Goal: Browse casually: Explore the website without a specific task or goal

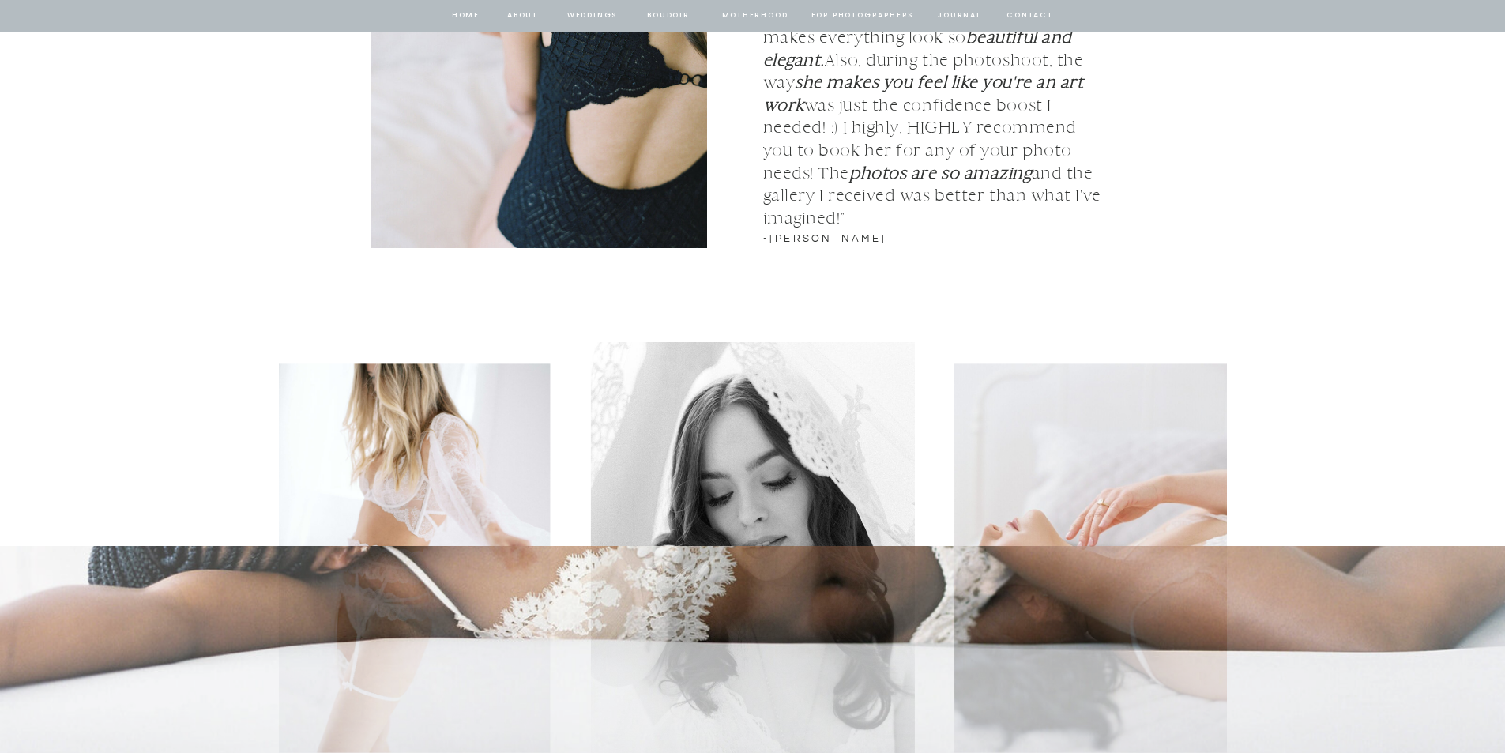
scroll to position [2291, 0]
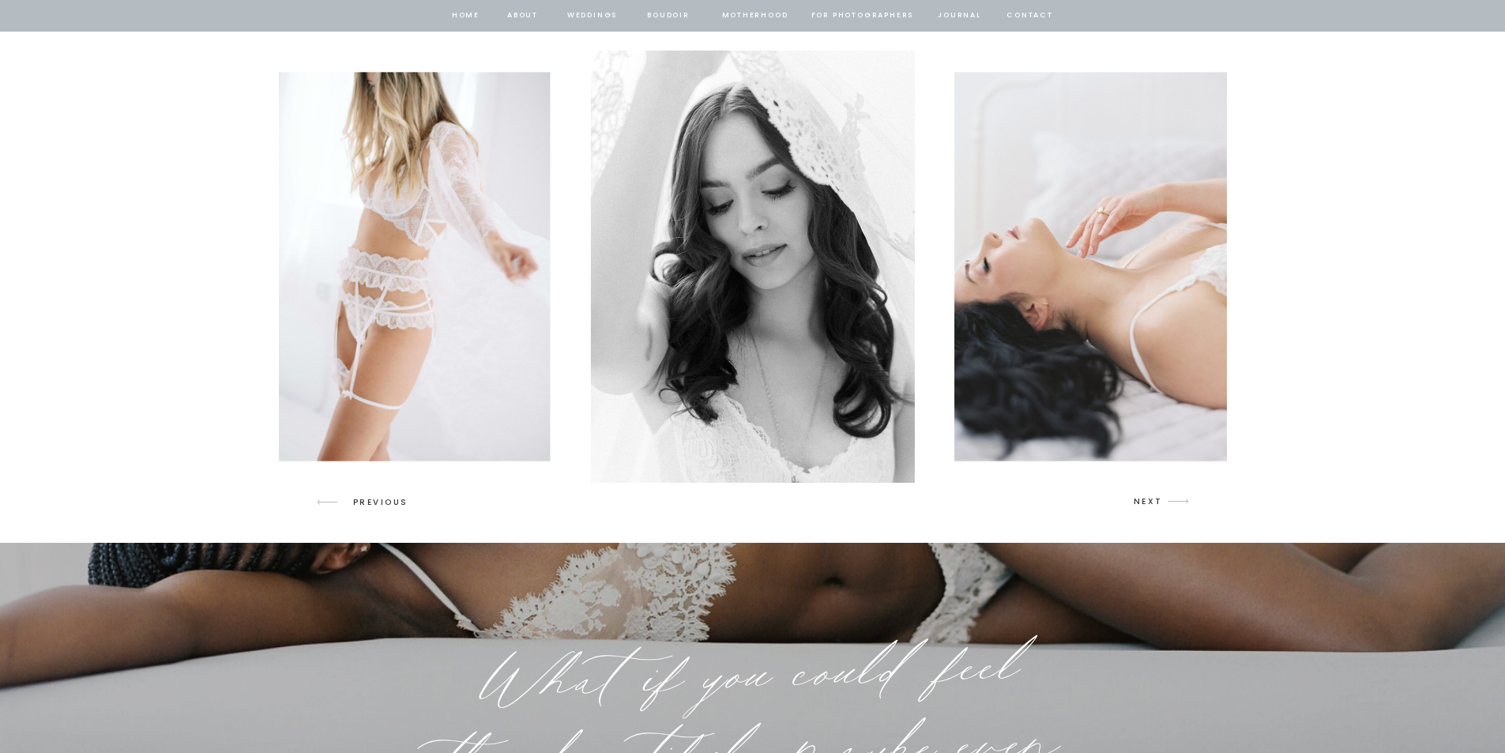
click at [789, 410] on img at bounding box center [752, 267] width 324 height 432
click at [1162, 500] on icon "arrow" at bounding box center [1178, 501] width 37 height 37
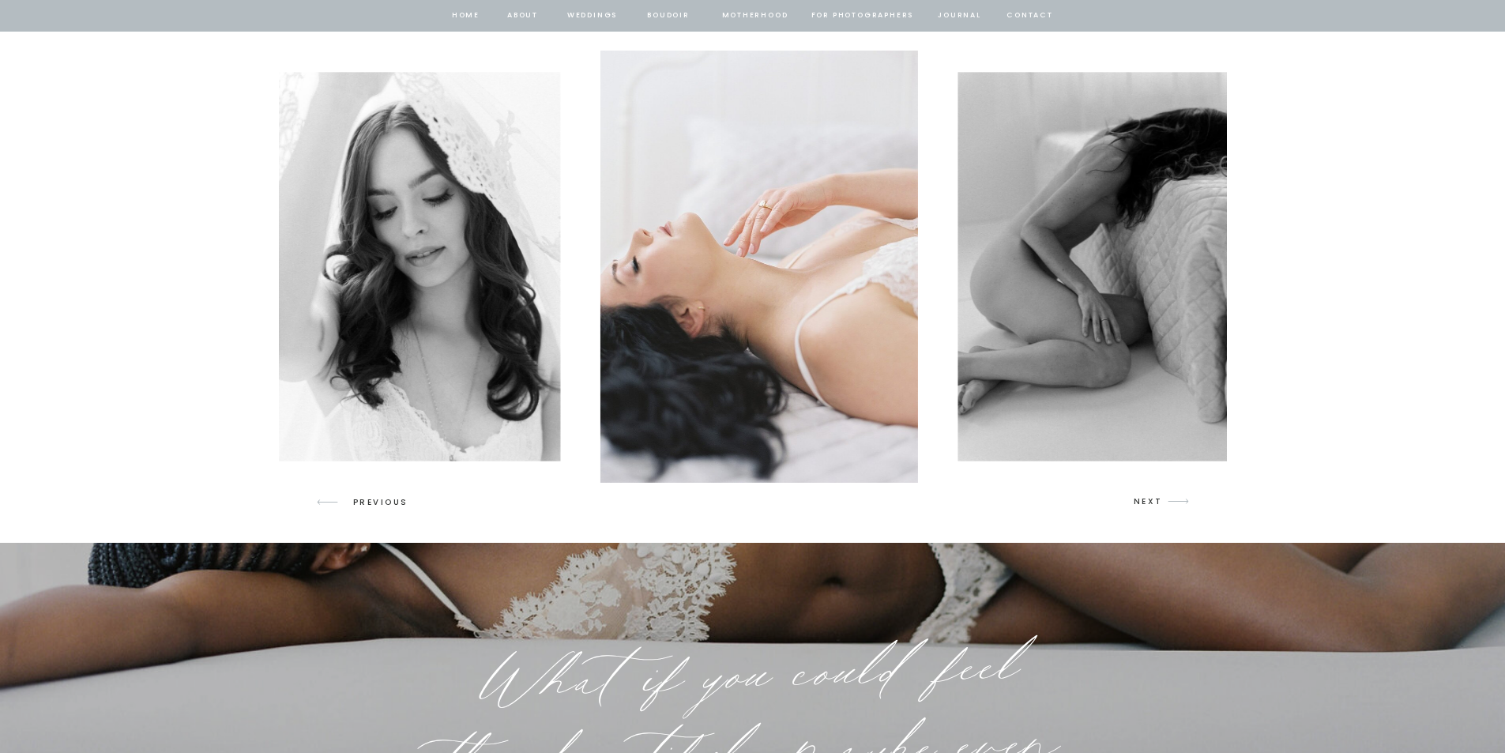
click at [1162, 500] on icon "arrow" at bounding box center [1178, 501] width 37 height 37
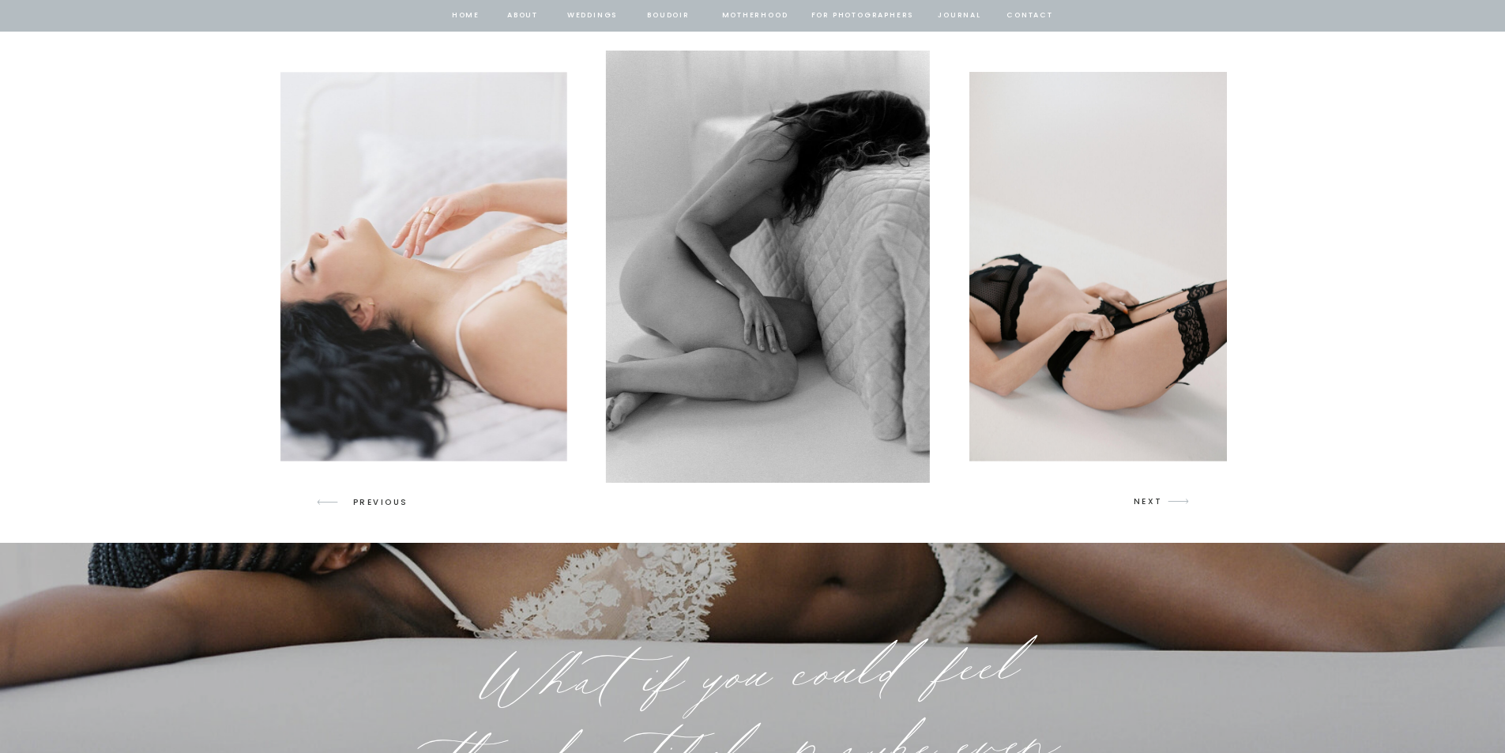
click at [1162, 500] on icon "arrow" at bounding box center [1178, 501] width 37 height 37
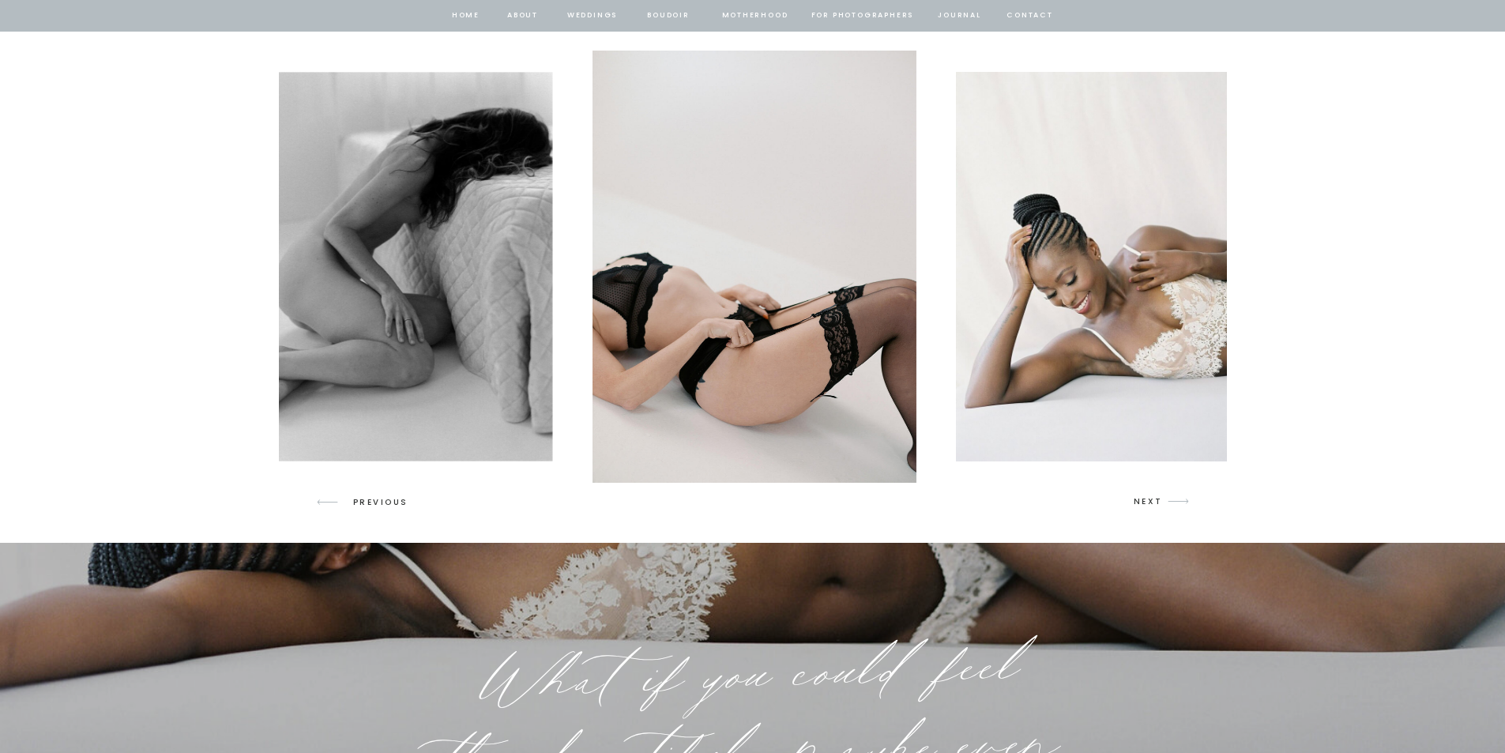
click at [416, 329] on img at bounding box center [408, 266] width 292 height 389
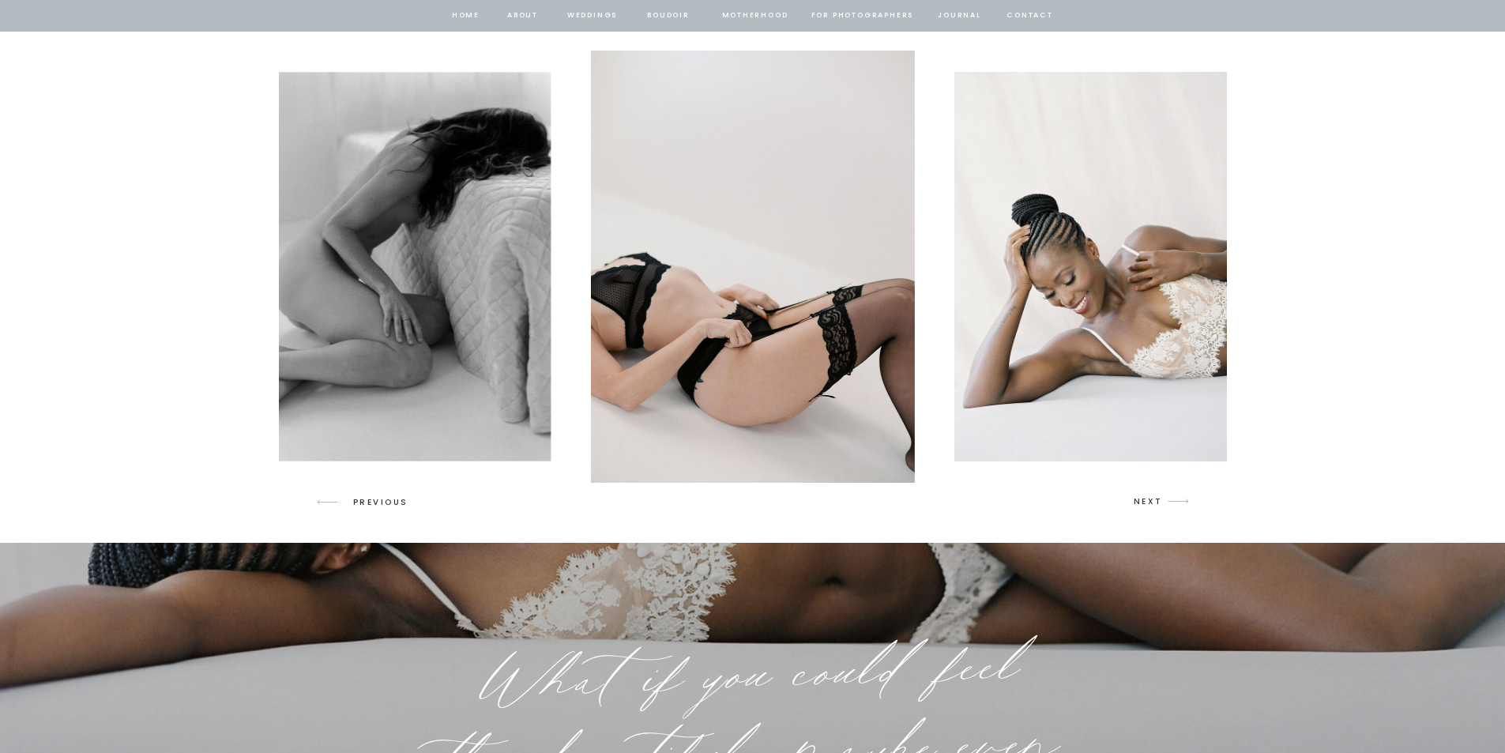
click at [711, 341] on img at bounding box center [753, 267] width 324 height 432
click at [1158, 505] on p "NEXT" at bounding box center [1149, 502] width 30 height 14
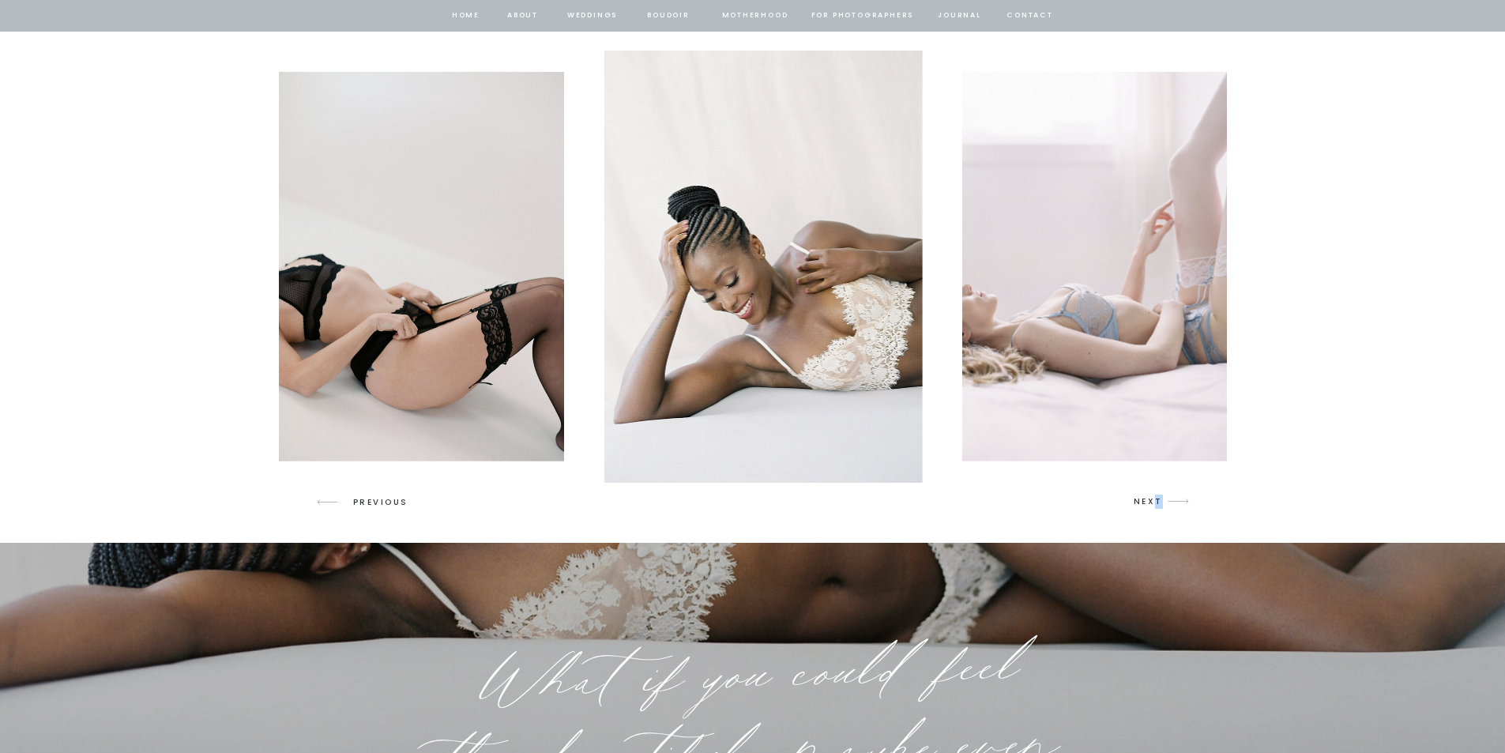
click at [1158, 505] on p "NEXT" at bounding box center [1149, 502] width 30 height 14
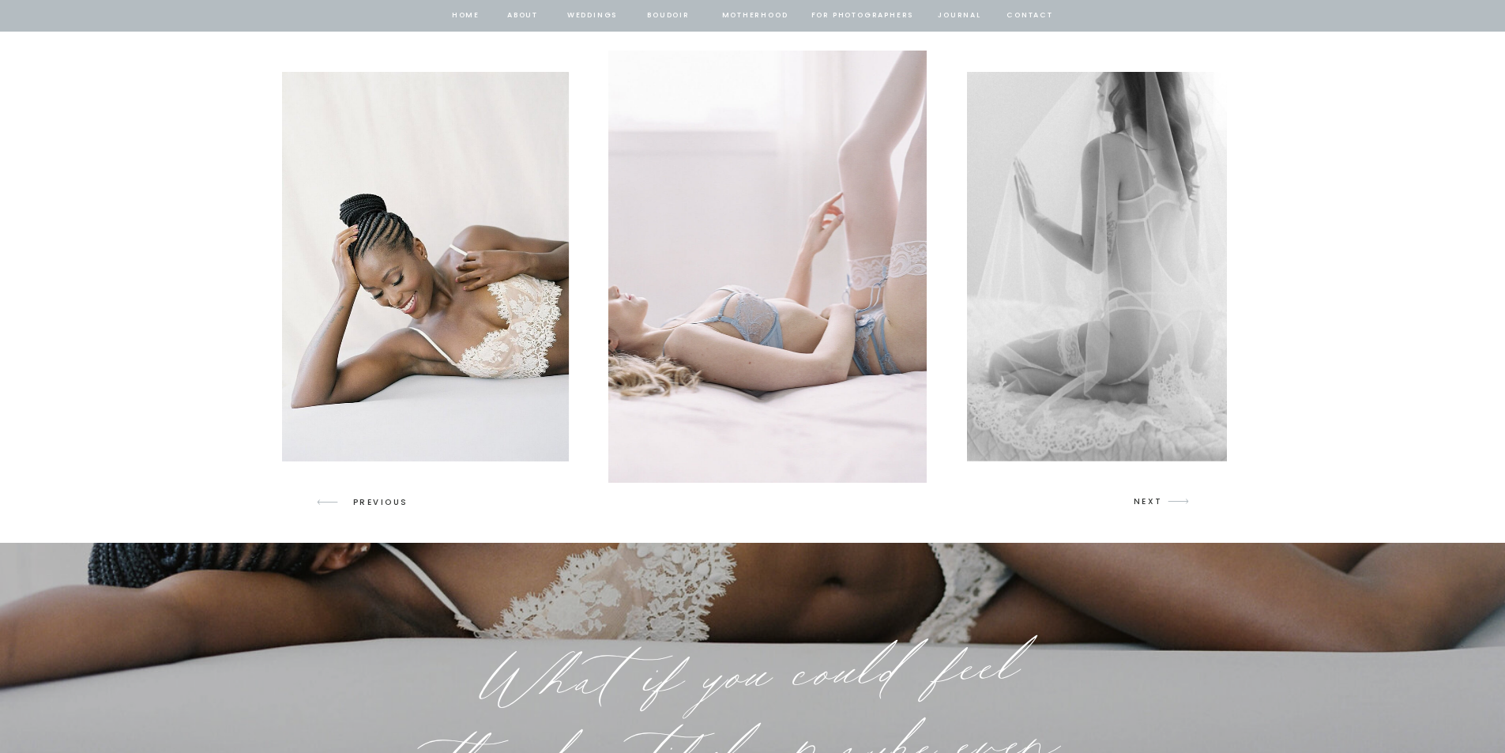
click at [1158, 505] on p "NEXT" at bounding box center [1149, 502] width 30 height 14
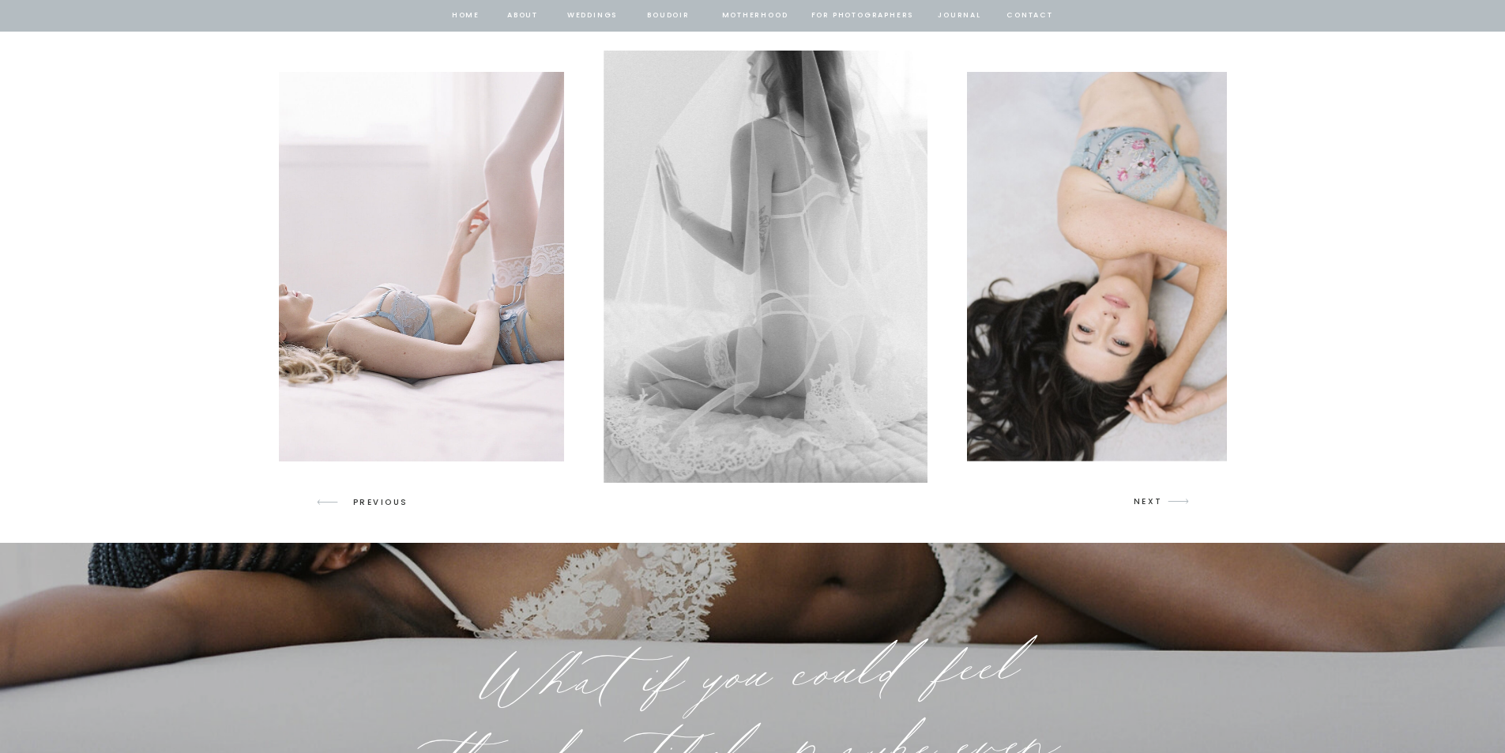
click at [1158, 505] on p "NEXT" at bounding box center [1149, 502] width 30 height 14
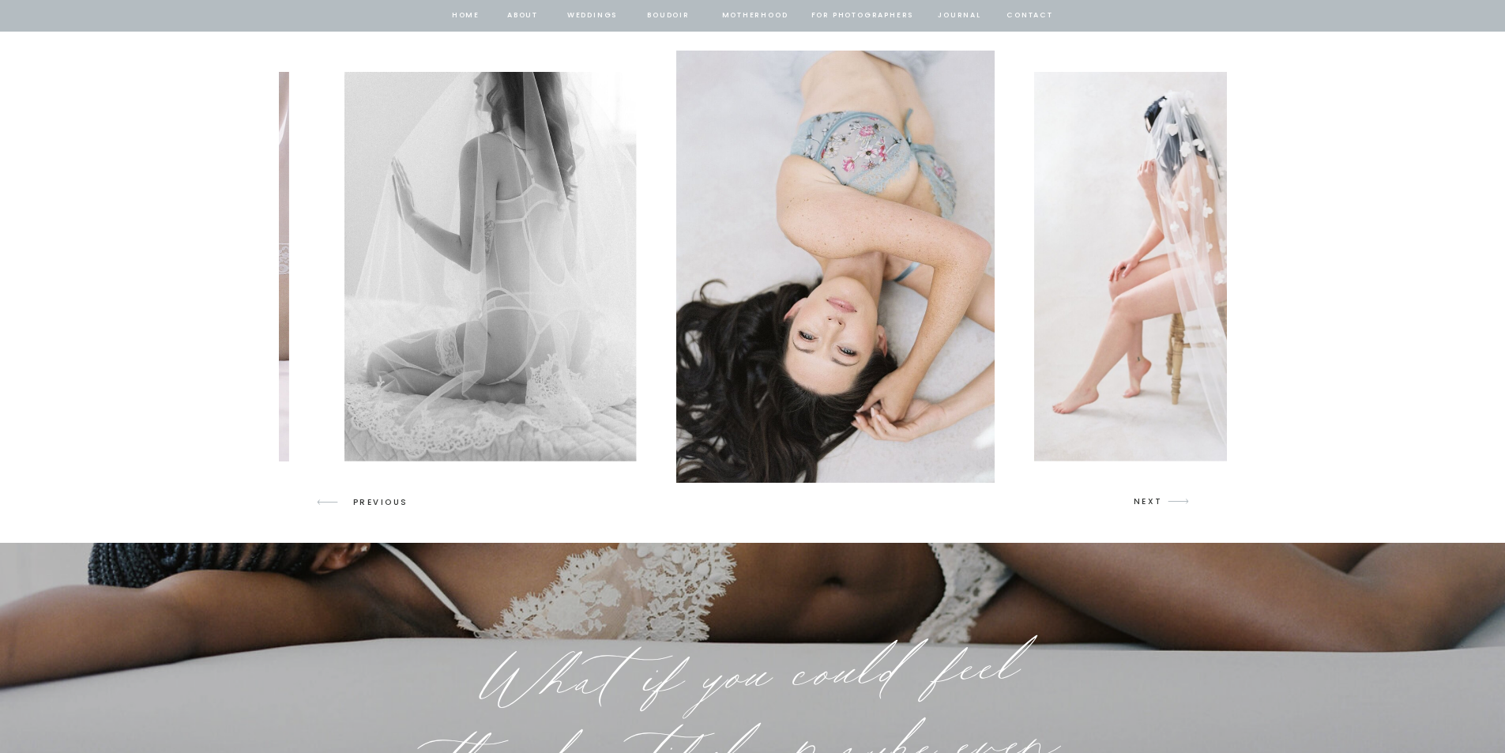
click at [1158, 505] on p "NEXT" at bounding box center [1149, 502] width 30 height 14
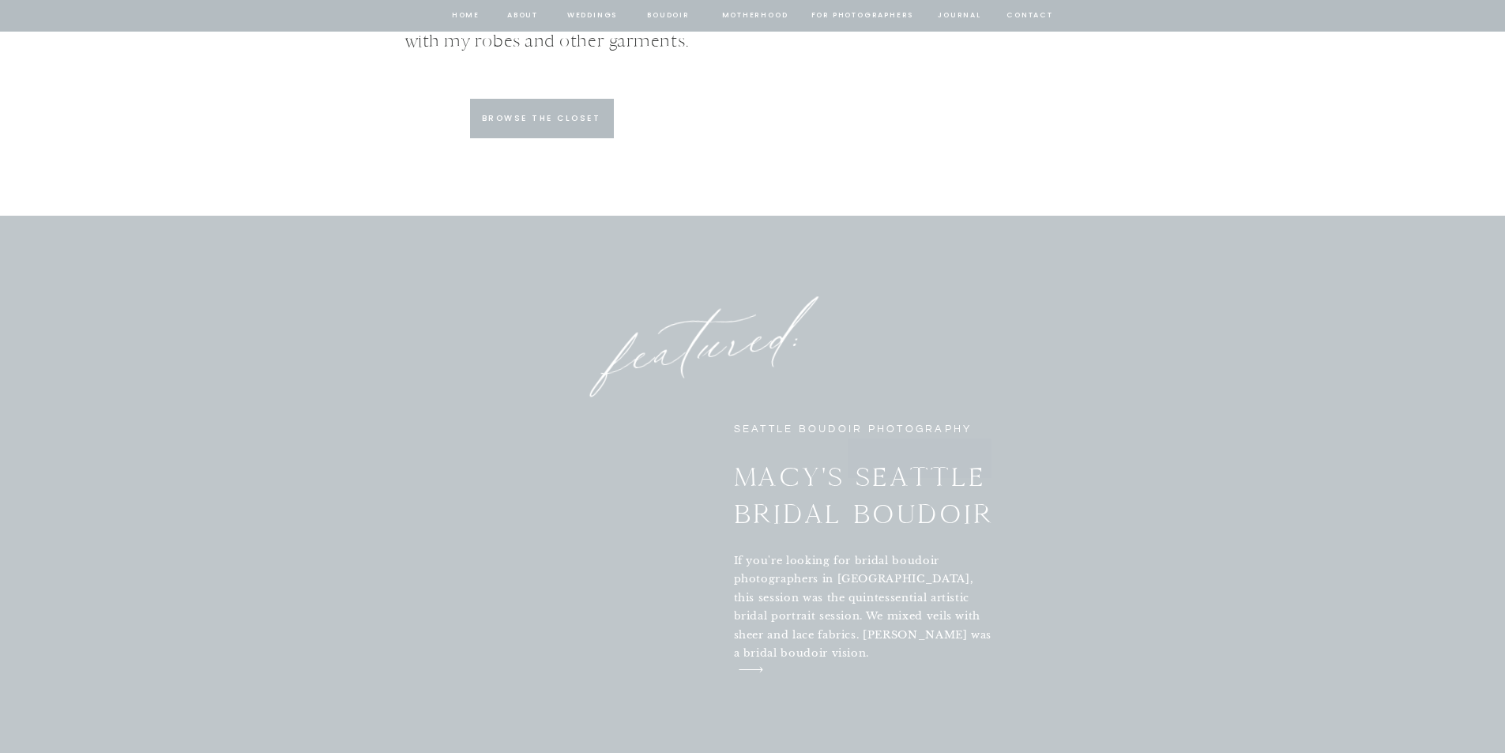
scroll to position [5689, 0]
